Goal: Find specific page/section: Find specific page/section

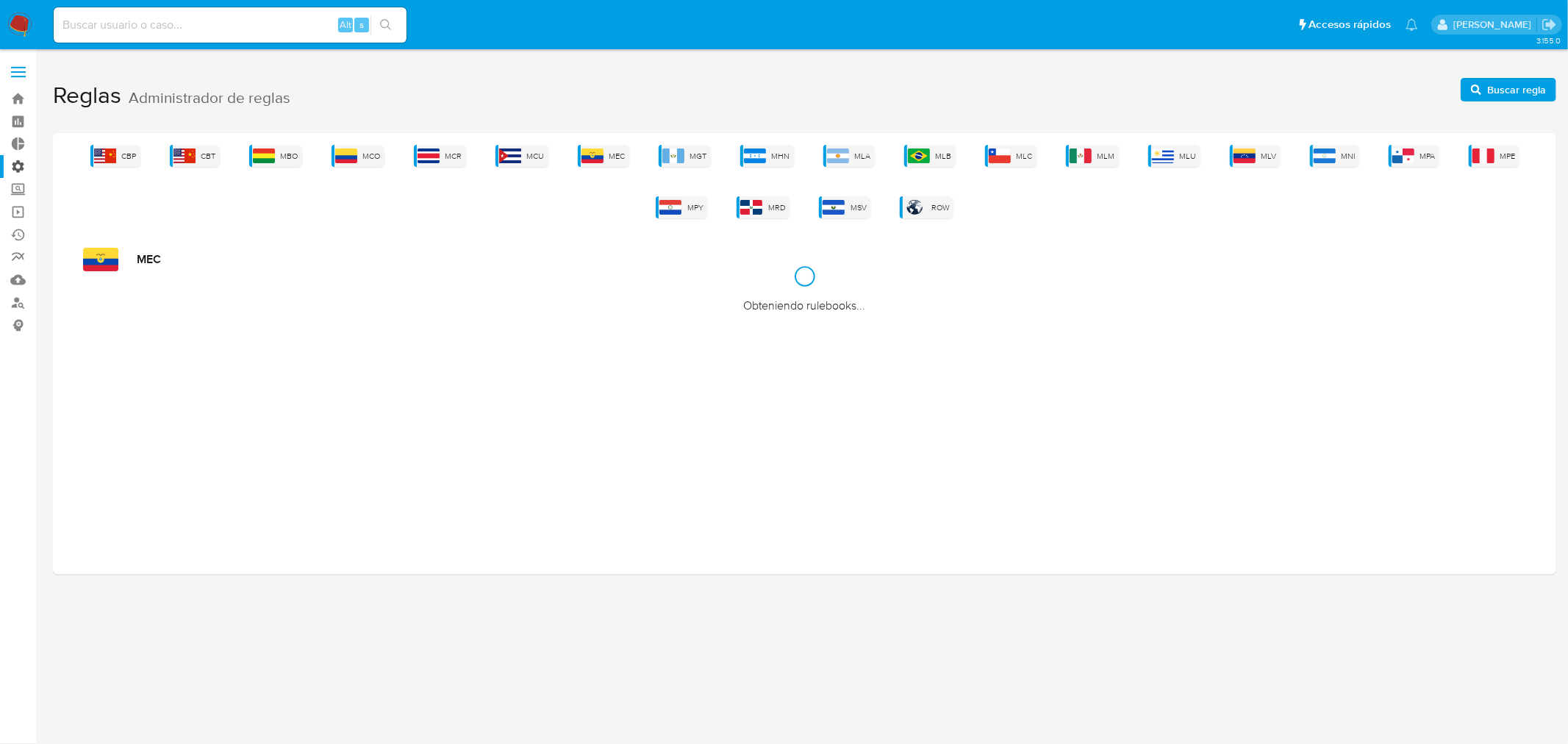
click at [19, 167] on label "Administración" at bounding box center [87, 166] width 175 height 23
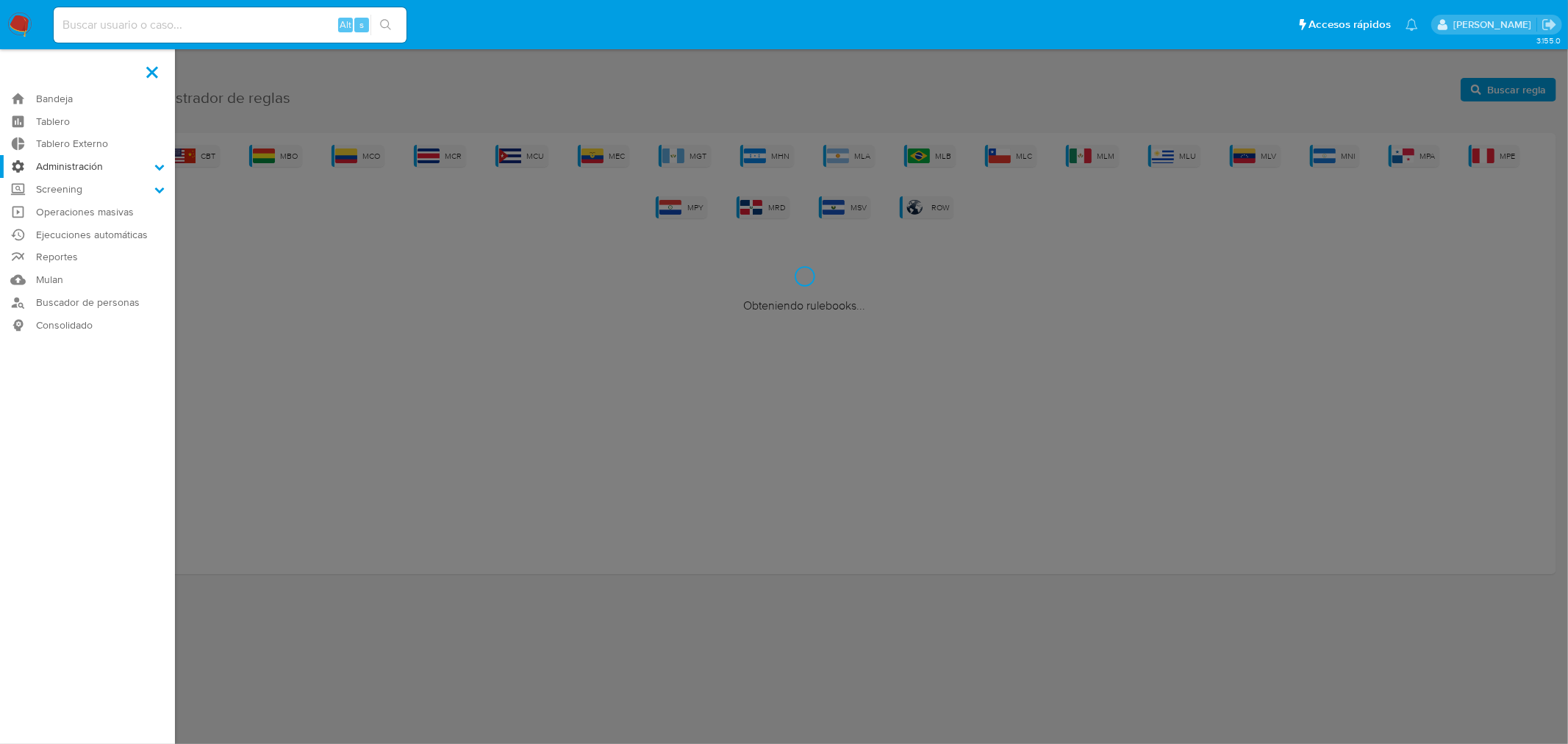
click at [0, 0] on input "Administración" at bounding box center [0, 0] width 0 height 0
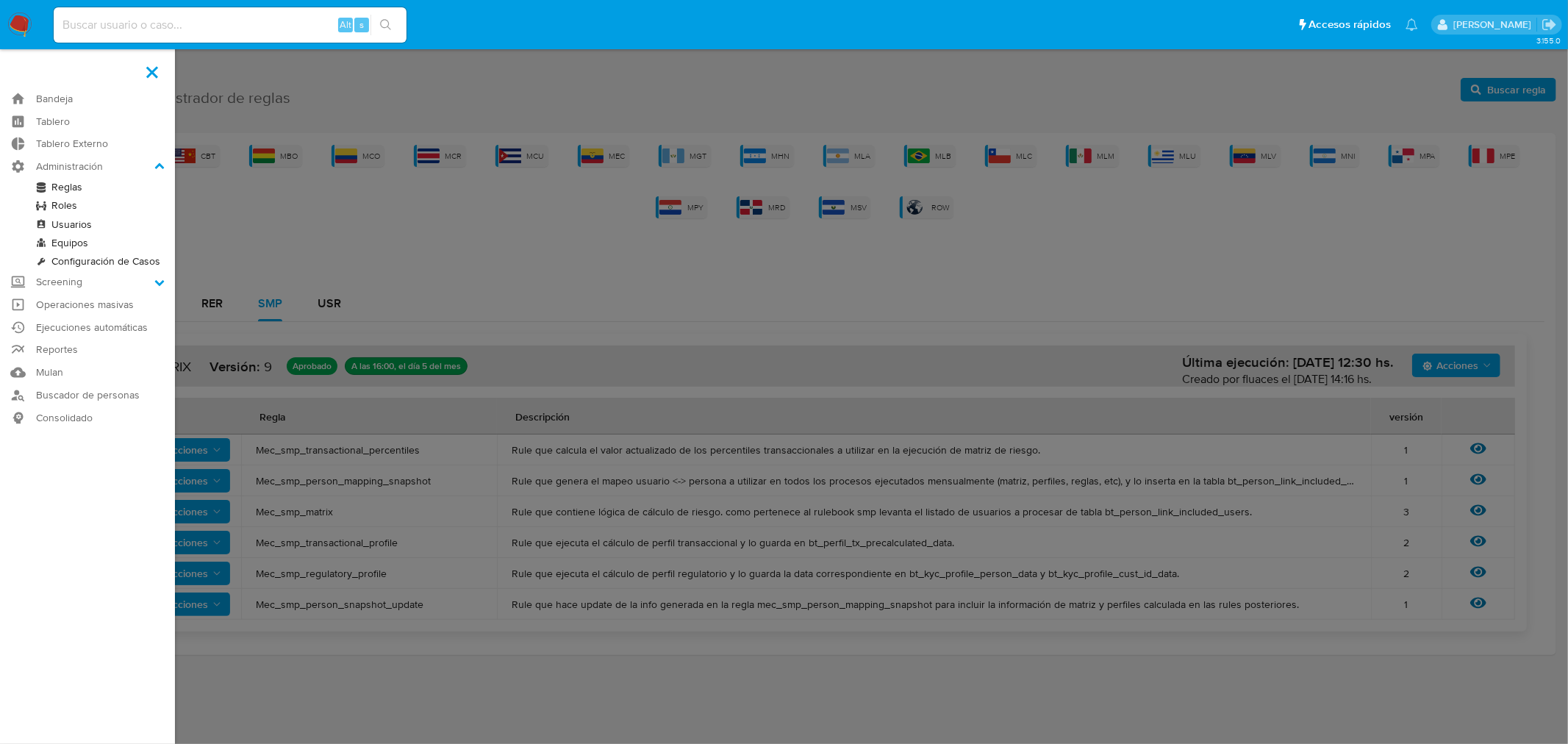
click at [72, 188] on link "Reglas" at bounding box center [87, 187] width 175 height 18
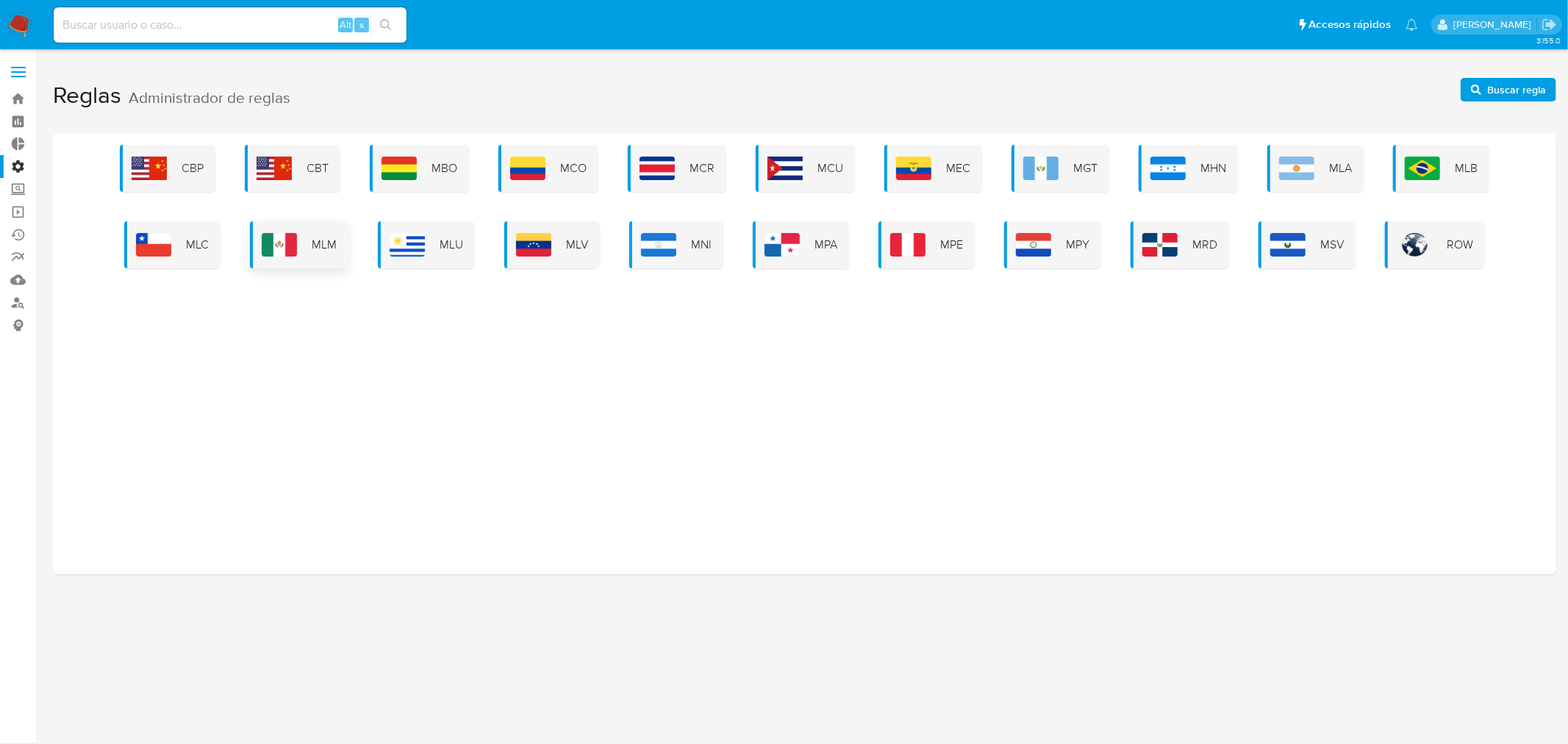
click at [329, 242] on span "MLM" at bounding box center [324, 244] width 25 height 16
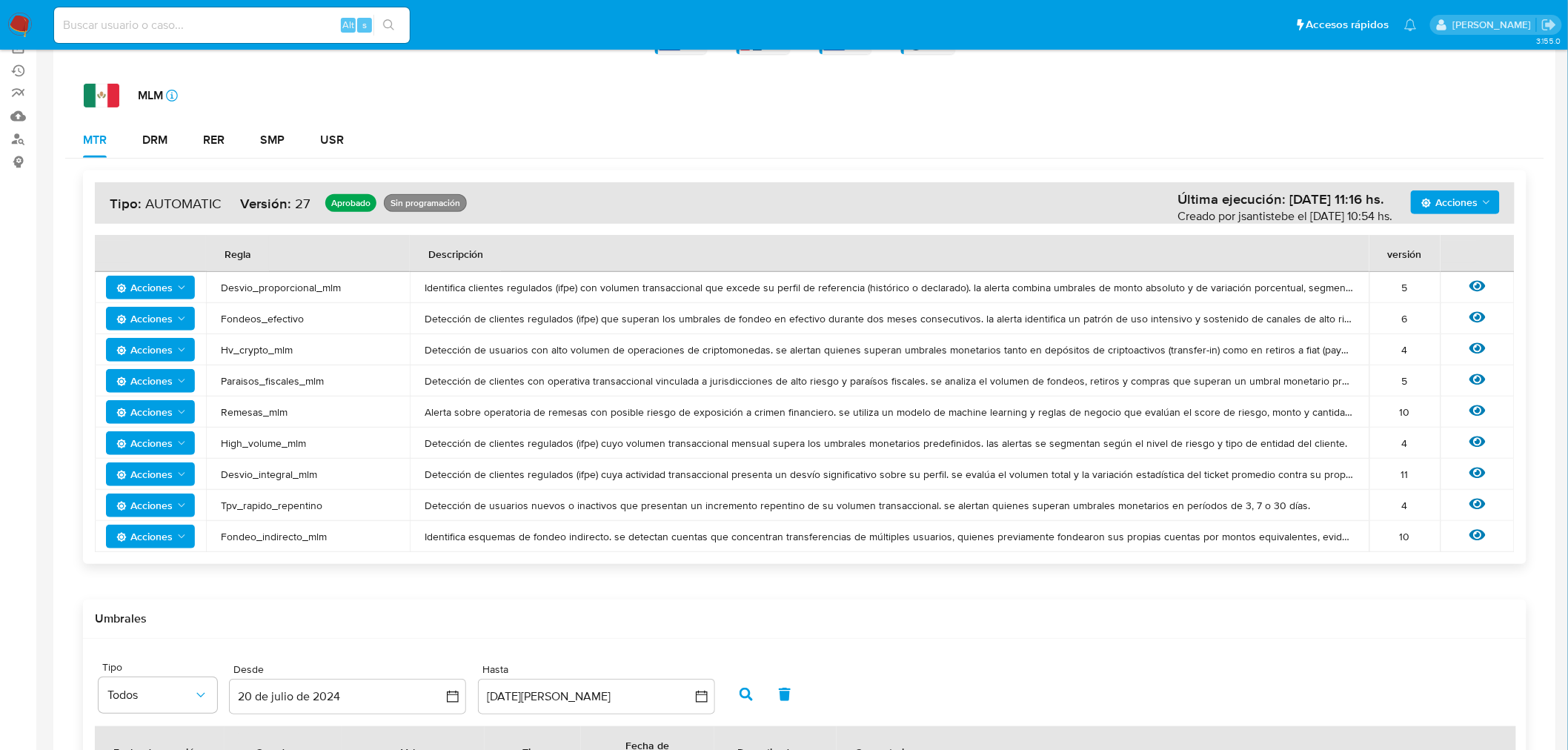
scroll to position [282, 0]
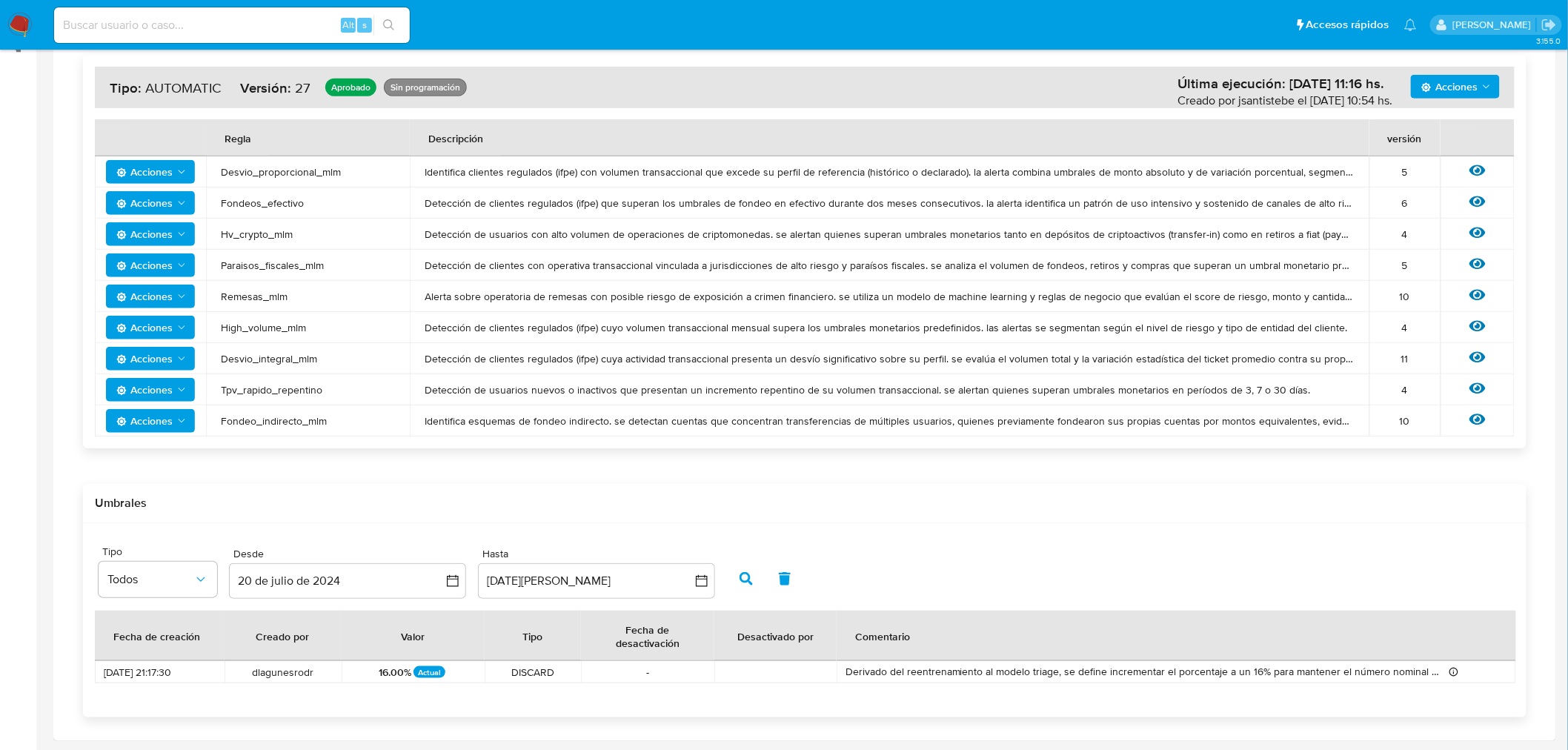
drag, startPoint x: 157, startPoint y: 732, endPoint x: 199, endPoint y: 732, distance: 42.0
click at [199, 732] on div "CBP CBT MBO MCO MCR MCU MEC MGT MHN MLA MLB MLC MLM MLU MLV MNI MPA MPE MPY MRD…" at bounding box center [804, 297] width 1503 height 888
drag, startPoint x: 131, startPoint y: 723, endPoint x: 162, endPoint y: 734, distance: 32.9
click at [160, 738] on div "CBP CBT MBO MCO MCR MCU MEC MGT MHN MLA MLB MLC MLM MLU MLV MNI MPA MPE MPY MRD…" at bounding box center [804, 297] width 1503 height 888
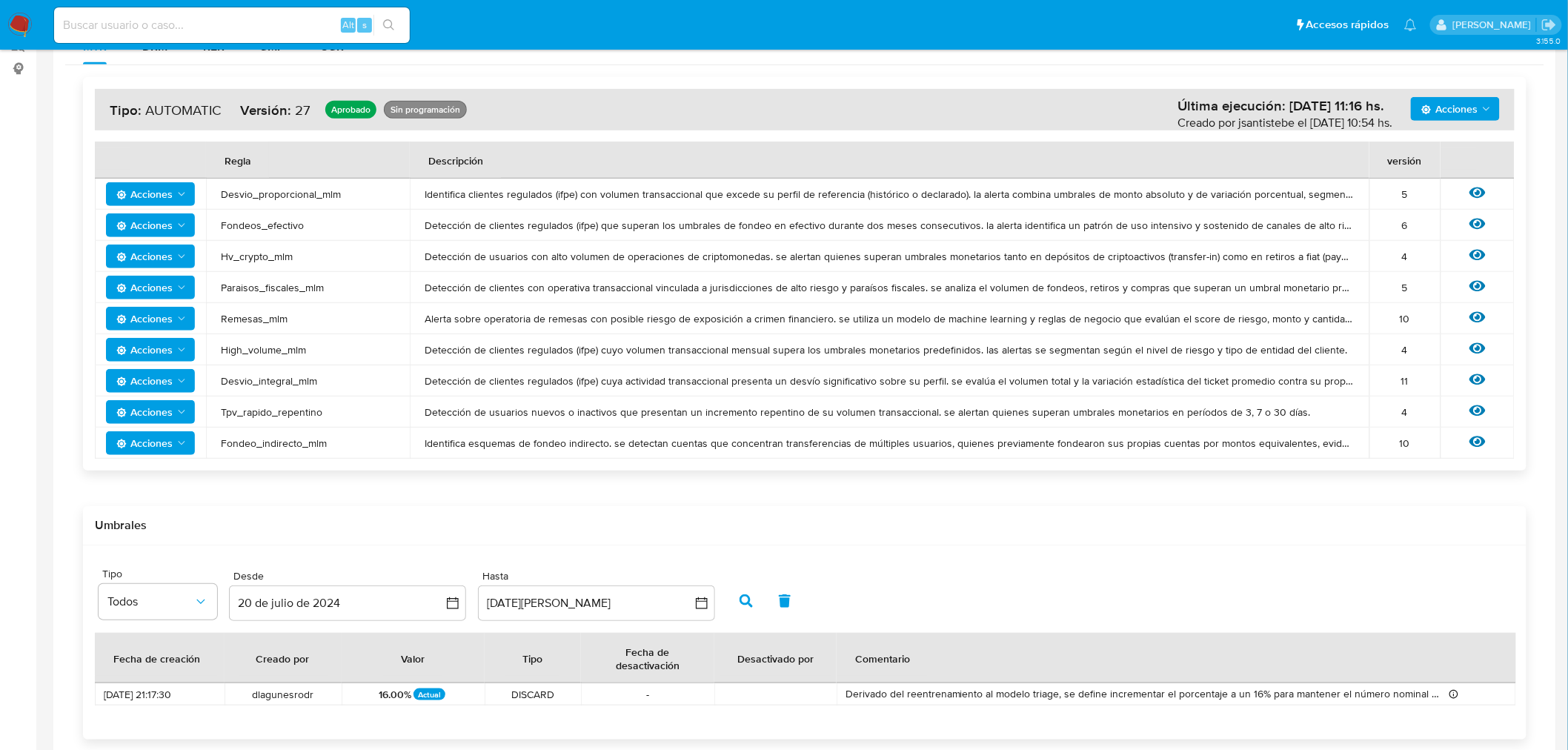
scroll to position [0, 0]
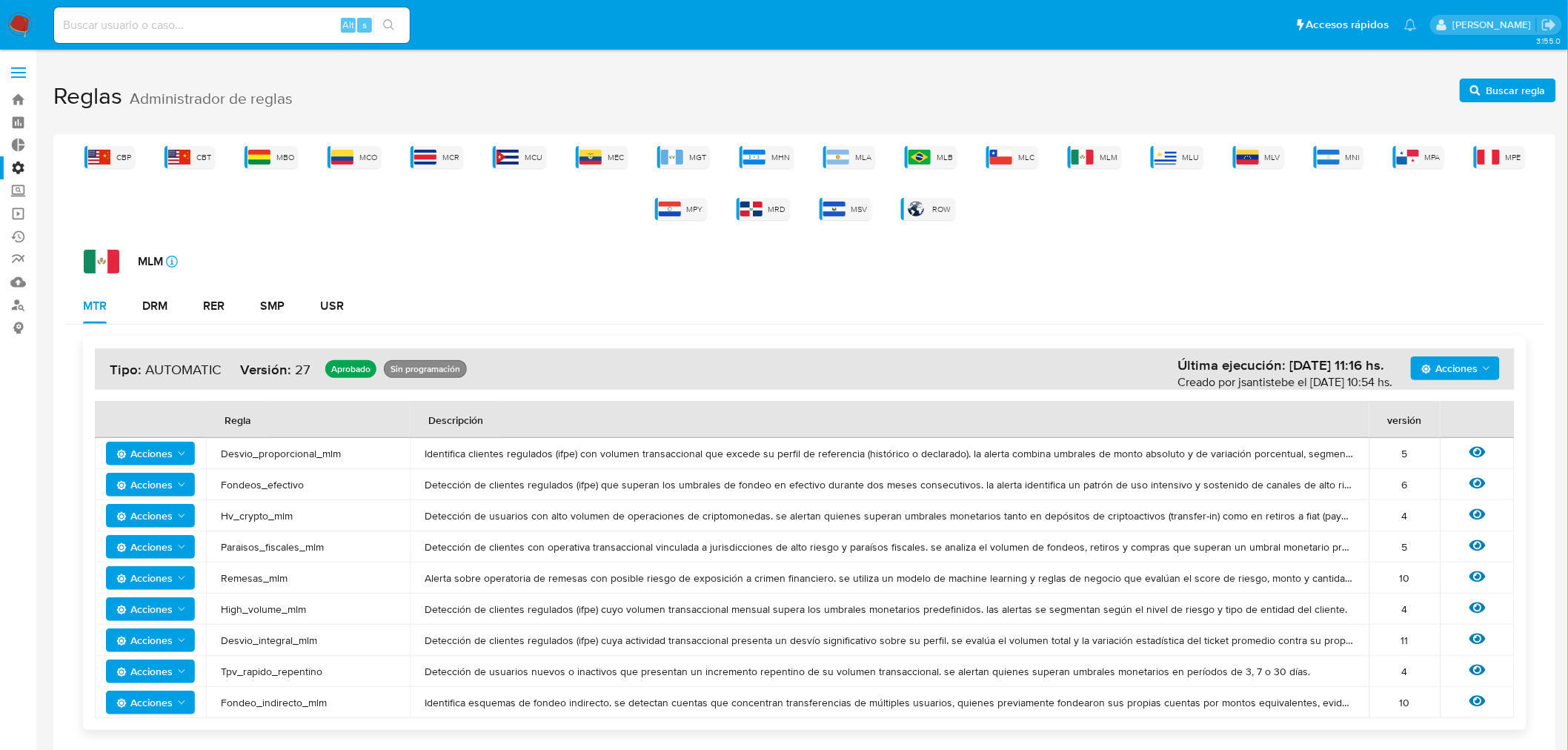
drag, startPoint x: 1277, startPoint y: 224, endPoint x: 1293, endPoint y: 201, distance: 28.0
click at [1293, 201] on div "CBP CBT MBO MCO MCR MCU MEC MGT MHN MLA MLB MLC MLM MLU MLV MNI MPA MPE MPY MRD…" at bounding box center [804, 578] width 1503 height 888
click at [1210, 232] on div "CBP CBT MBO MCO MCR MCU MEC MGT MHN MLA MLB MLC MLM MLU MLV MNI MPA MPE MPY MRD…" at bounding box center [804, 578] width 1503 height 888
